Goal: Information Seeking & Learning: Learn about a topic

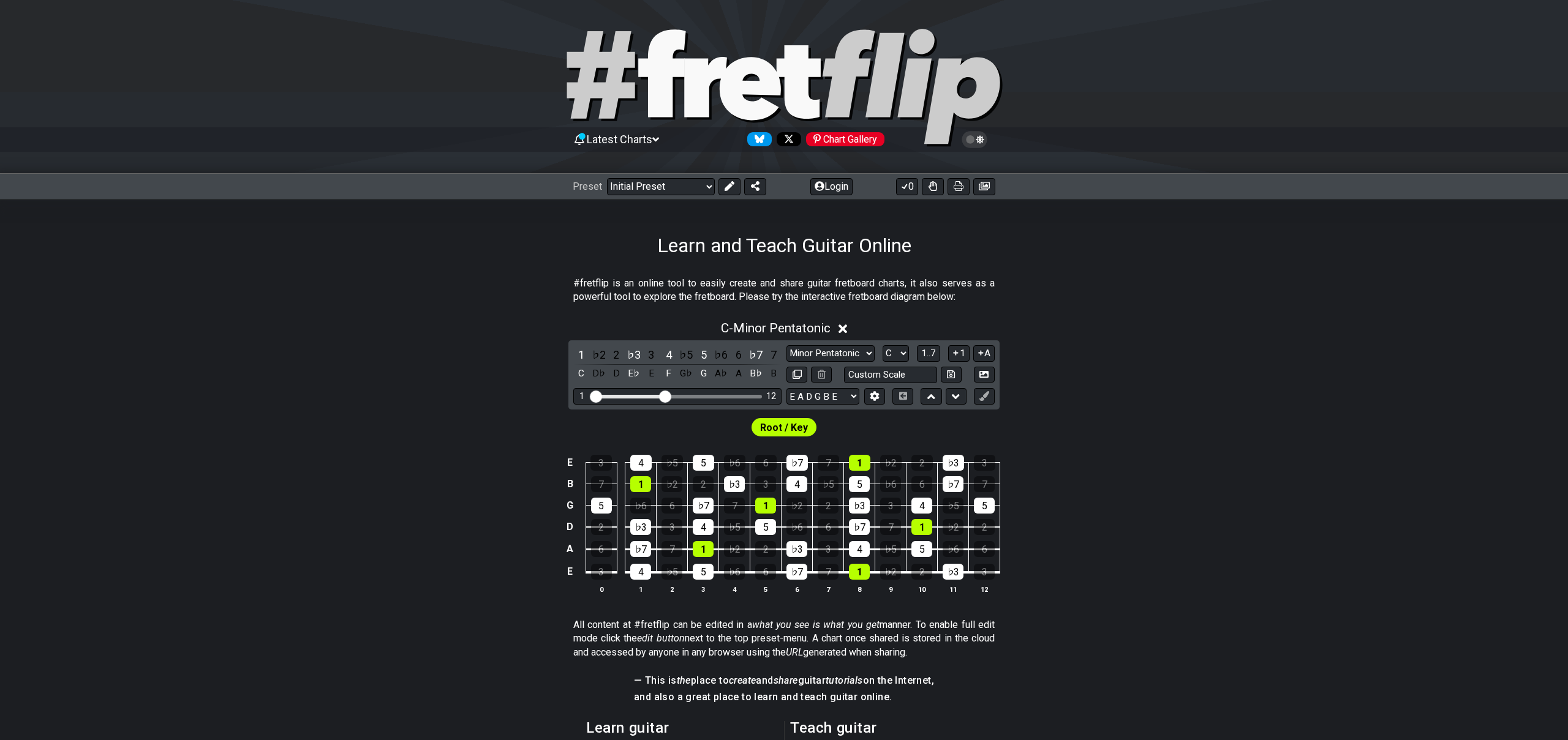
click at [640, 137] on span "Latest Charts" at bounding box center [619, 139] width 66 height 13
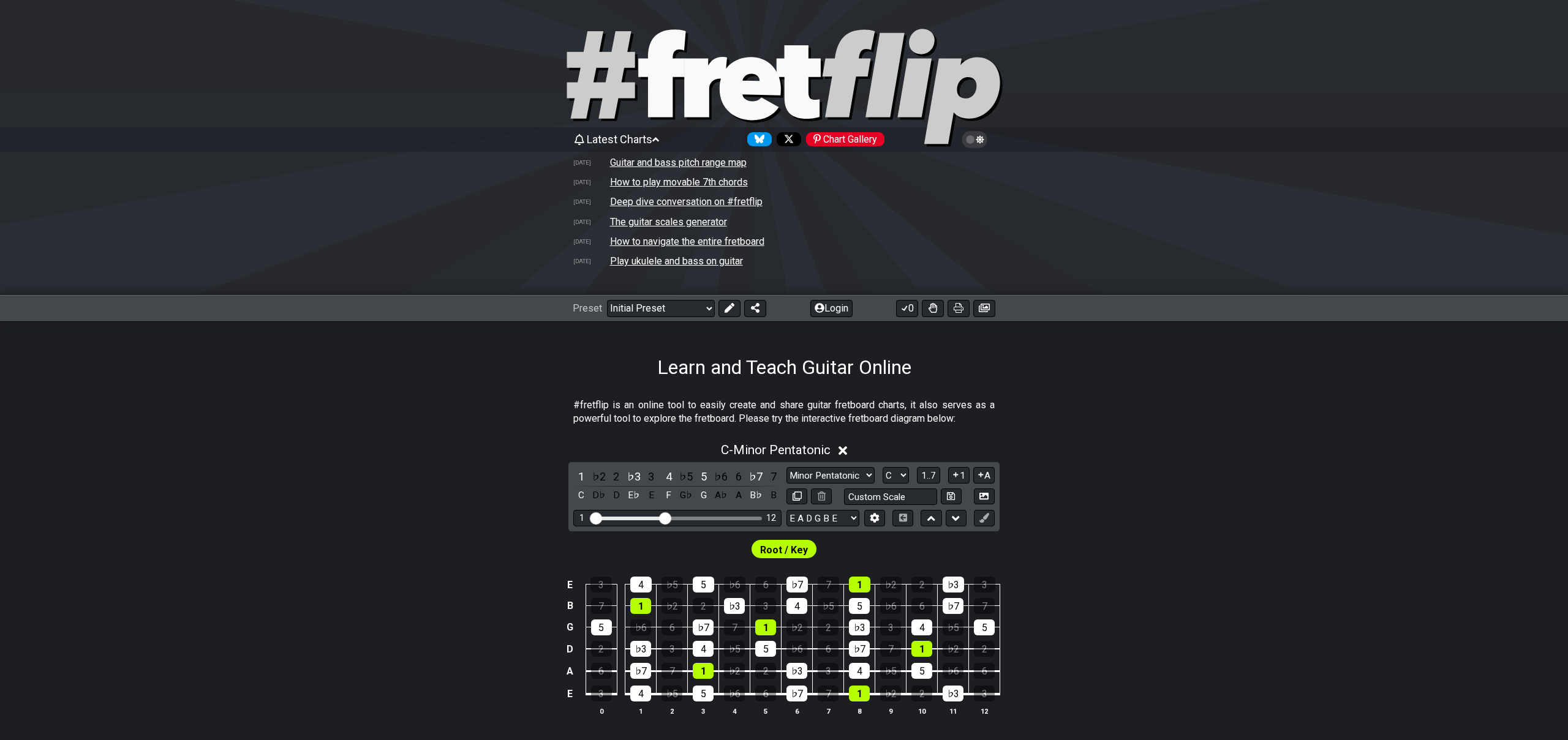
click at [715, 184] on td "How to play movable 7th chords" at bounding box center [679, 182] width 139 height 13
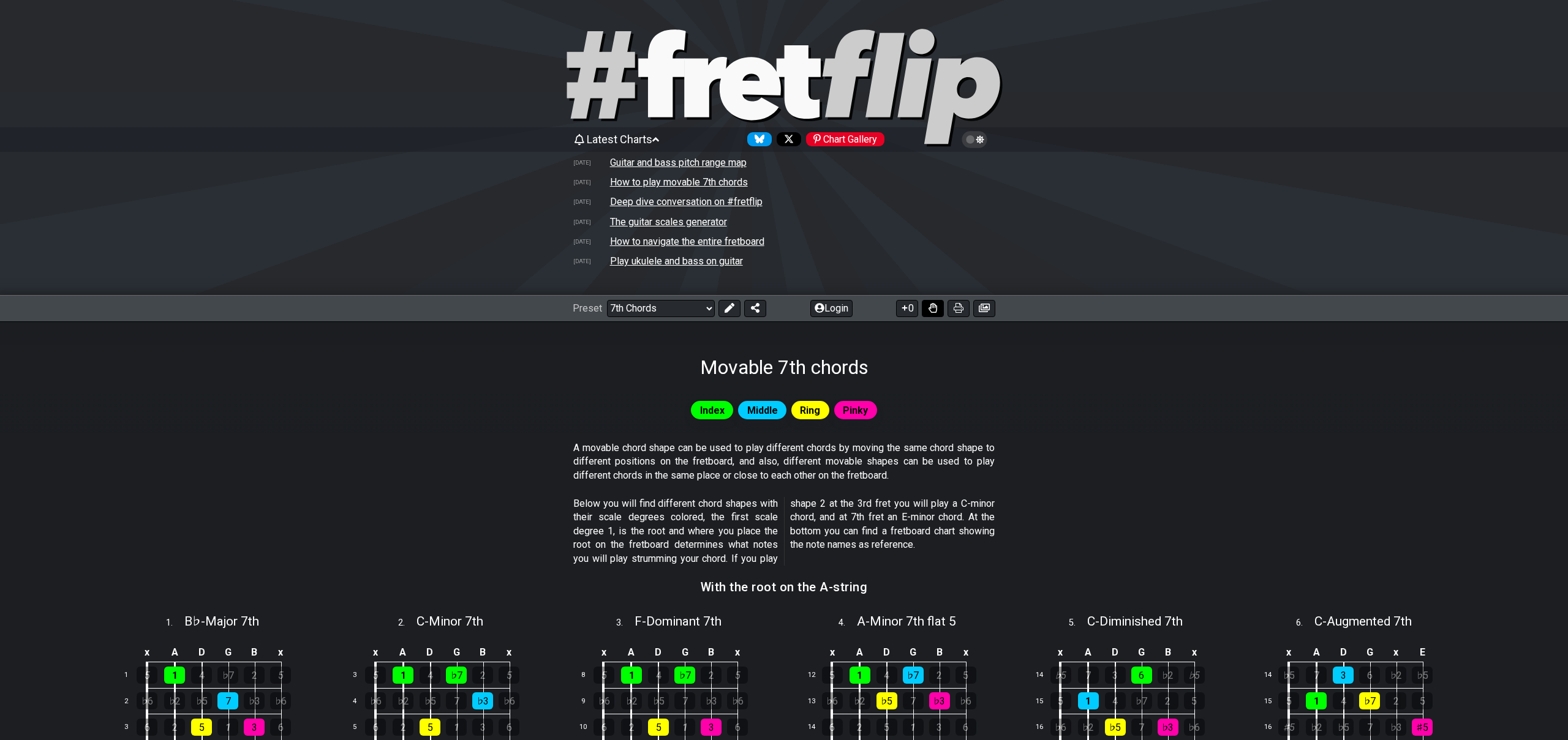
click at [930, 309] on icon at bounding box center [932, 308] width 8 height 10
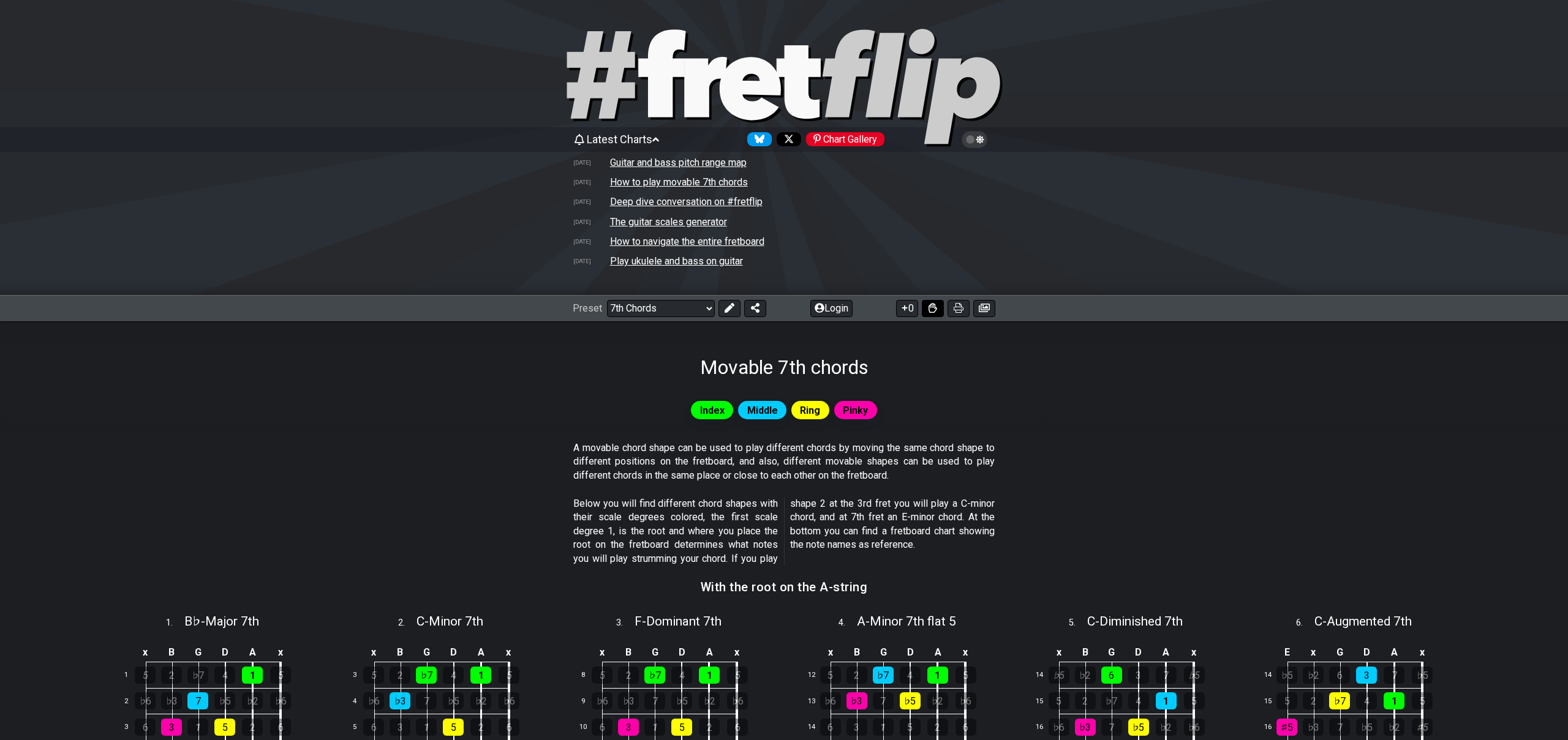
click at [930, 309] on icon at bounding box center [932, 308] width 8 height 10
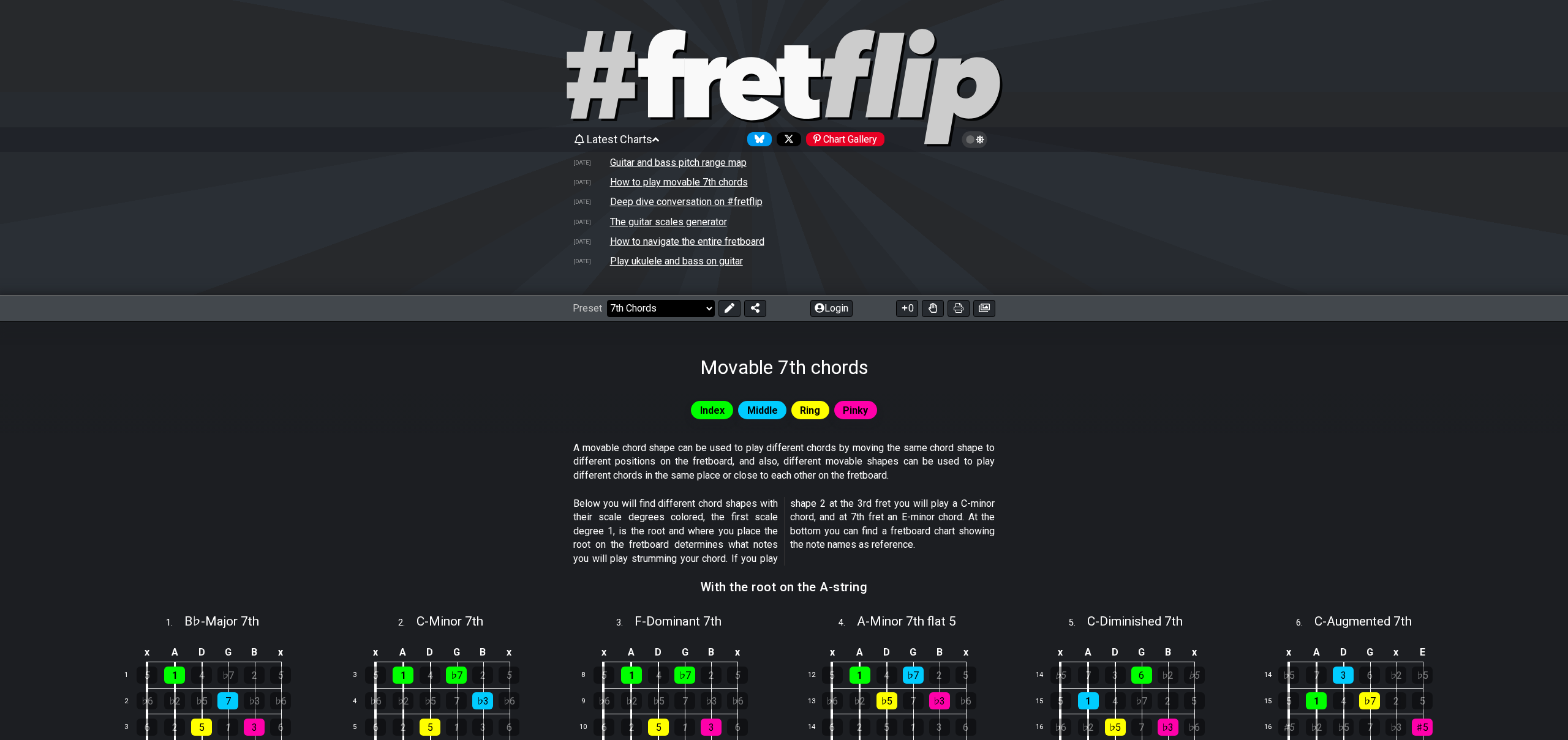
click at [707, 308] on select "Welcome to #fretflip! Initial Preset Custom Preset Minor Pentatonic Major Penta…" at bounding box center [661, 309] width 108 height 17
click at [703, 221] on td "The guitar scales generator" at bounding box center [668, 221] width 118 height 13
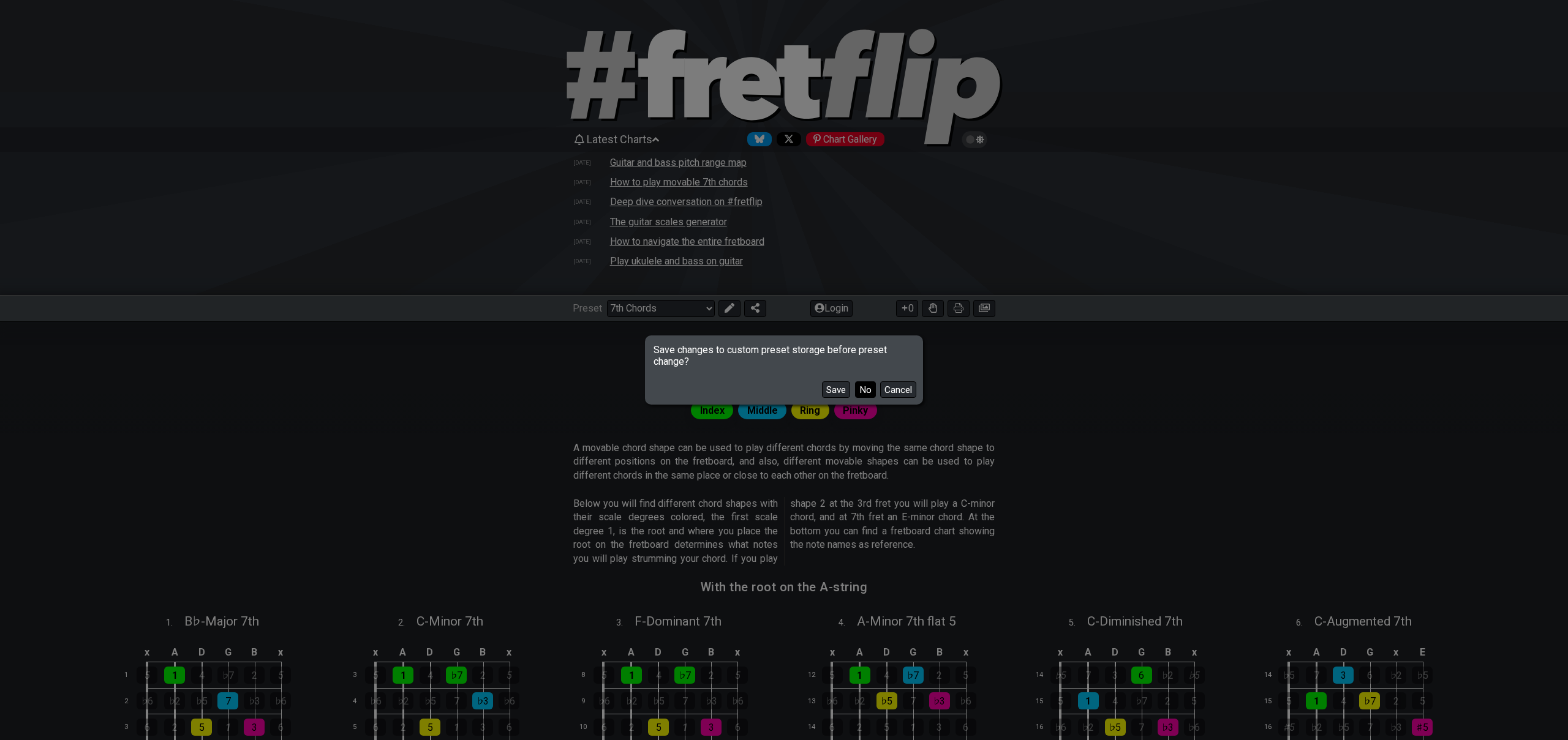
click at [866, 393] on button "No" at bounding box center [865, 389] width 21 height 16
select select "/guitar-scales-generator"
select select "A"
